Goal: Transaction & Acquisition: Purchase product/service

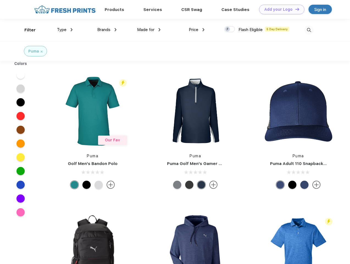
click at [280, 9] on link "Add your Logo Design Tool" at bounding box center [281, 10] width 45 height 10
click at [0, 0] on div "Design Tool" at bounding box center [0, 0] width 0 height 0
click at [295, 9] on link "Add your Logo Design Tool" at bounding box center [281, 10] width 45 height 10
click at [26, 30] on div "Filter" at bounding box center [29, 30] width 11 height 6
click at [65, 30] on span "Type" at bounding box center [62, 29] width 10 height 5
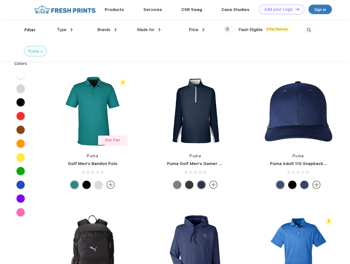
click at [107, 30] on span "Brands" at bounding box center [103, 29] width 13 height 5
click at [149, 30] on span "Made for" at bounding box center [145, 29] width 17 height 5
click at [197, 30] on span "Price" at bounding box center [194, 29] width 10 height 5
click at [230, 29] on div at bounding box center [229, 29] width 11 height 6
click at [228, 29] on input "checkbox" at bounding box center [226, 28] width 4 height 4
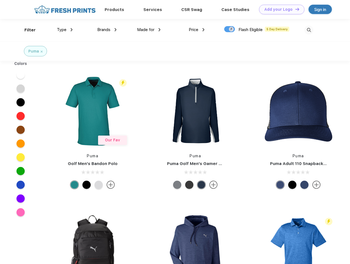
click at [309, 30] on img at bounding box center [309, 30] width 9 height 9
